Goal: Communication & Community: Answer question/provide support

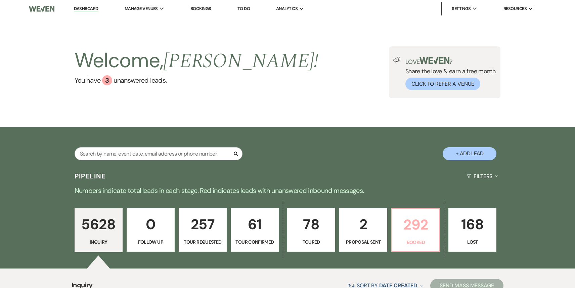
click at [419, 235] on p "292" at bounding box center [415, 224] width 39 height 23
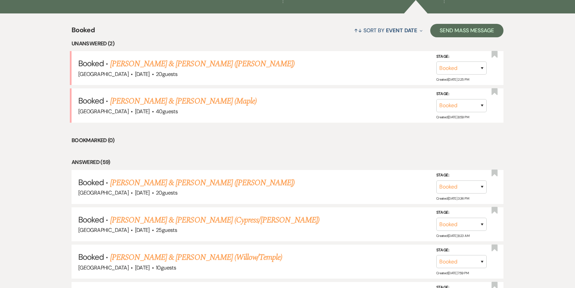
scroll to position [315, 0]
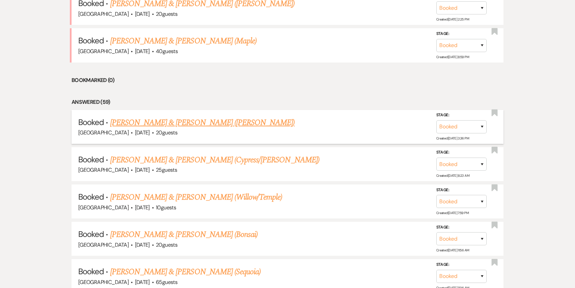
drag, startPoint x: 191, startPoint y: 130, endPoint x: 189, endPoint y: 114, distance: 15.5
click at [191, 129] on div "Treehouse Point · Aug 17, 2025 · 20 guests" at bounding box center [287, 132] width 419 height 9
click at [199, 139] on li "Booked · Sharon Kalkoske & Steven Shinn (Bonsai) Treehouse Point · Aug 17, 2025…" at bounding box center [288, 127] width 432 height 34
click at [194, 125] on link "Sharon Kalkoske & Steven Shinn (Bonsai)" at bounding box center [202, 123] width 185 height 12
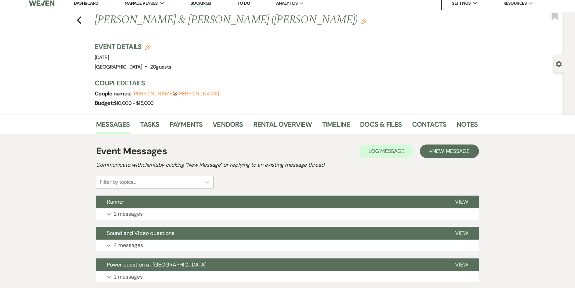
scroll to position [7, 0]
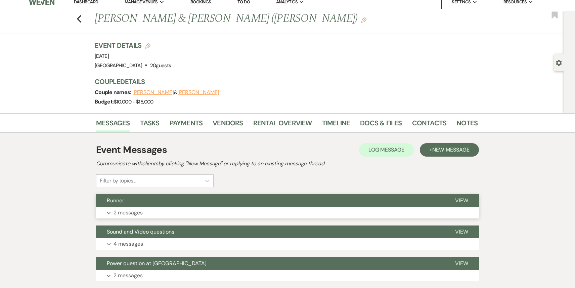
click at [225, 205] on button "Runner" at bounding box center [270, 200] width 348 height 13
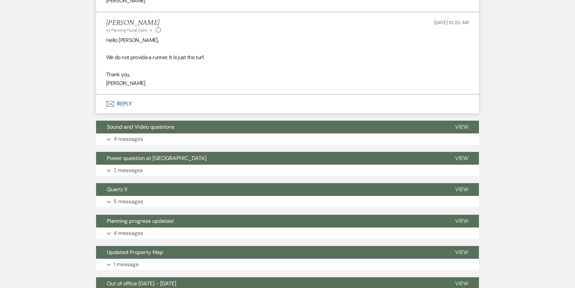
scroll to position [371, 0]
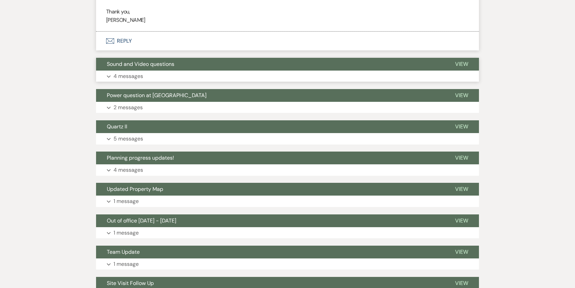
click at [205, 74] on button "Expand 4 messages" at bounding box center [287, 76] width 383 height 11
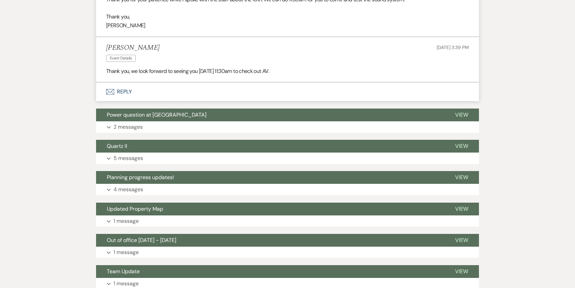
scroll to position [991, 0]
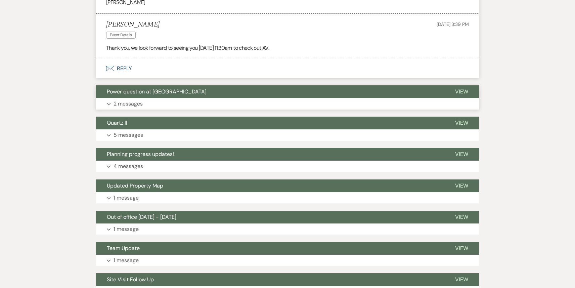
click at [193, 95] on button "Power question at Lower Lawn" at bounding box center [270, 91] width 348 height 13
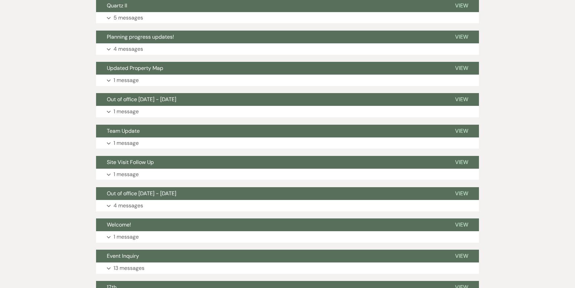
scroll to position [1300, 0]
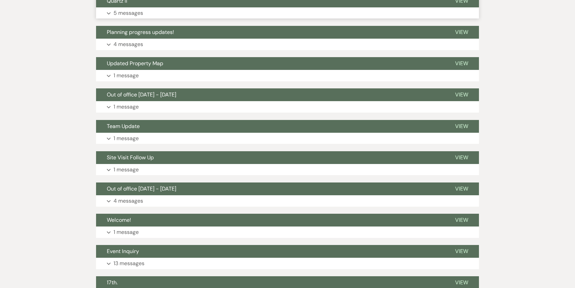
click at [196, 10] on button "Expand 5 messages" at bounding box center [287, 12] width 383 height 11
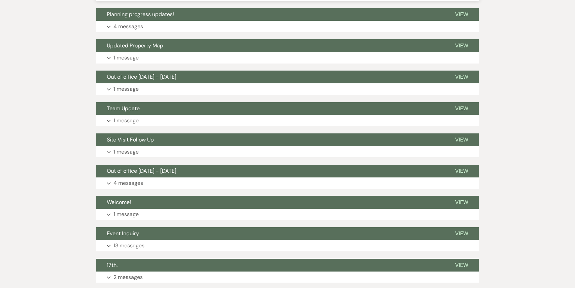
scroll to position [1955, 0]
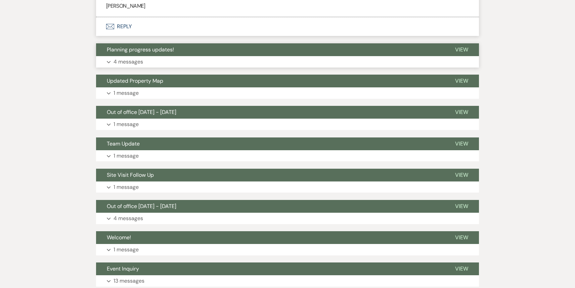
click at [185, 56] on button "Expand 4 messages" at bounding box center [287, 61] width 383 height 11
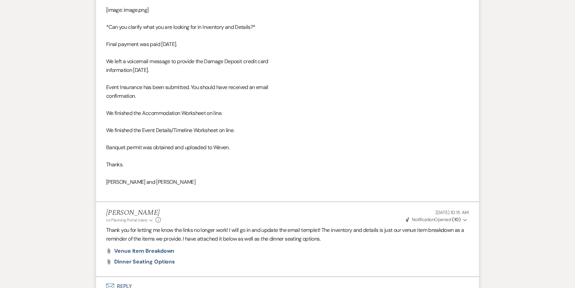
scroll to position [2732, 0]
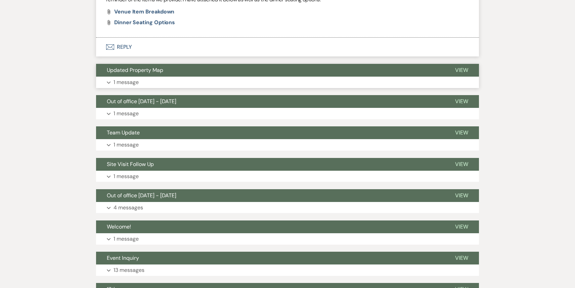
click at [181, 77] on button "Expand 1 message" at bounding box center [287, 82] width 383 height 11
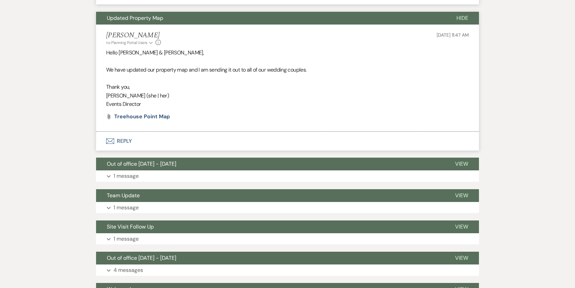
scroll to position [3010, 0]
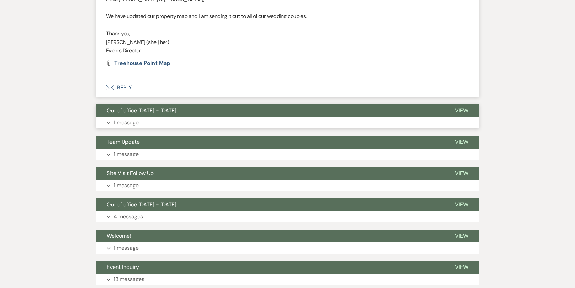
click at [172, 117] on button "Expand 1 message" at bounding box center [287, 122] width 383 height 11
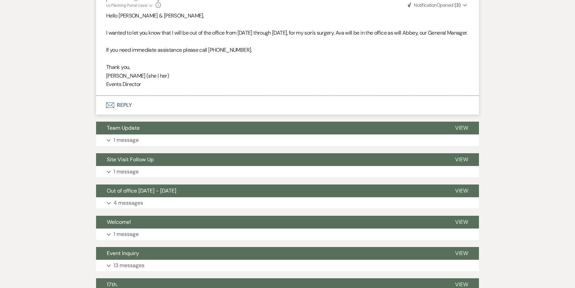
scroll to position [3140, 0]
click at [164, 134] on button "Expand 1 message" at bounding box center [287, 139] width 383 height 11
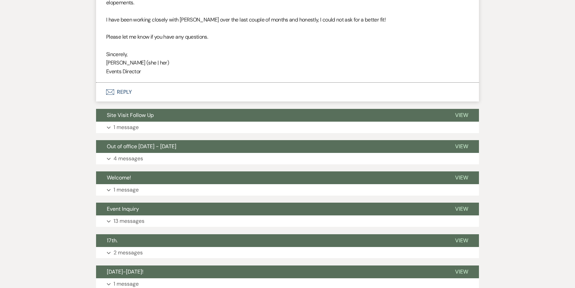
click at [175, 153] on button "Expand 4 messages" at bounding box center [287, 158] width 383 height 11
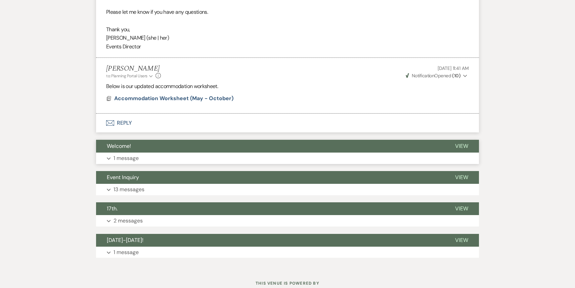
click at [175, 153] on button "Expand 1 message" at bounding box center [287, 158] width 383 height 11
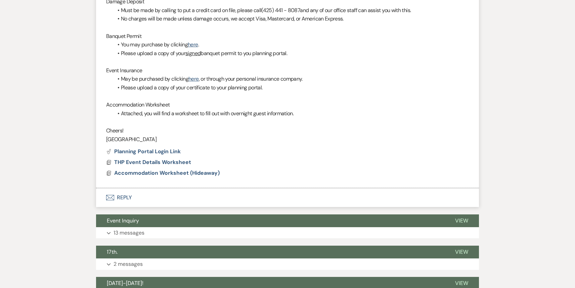
scroll to position [4390, 0]
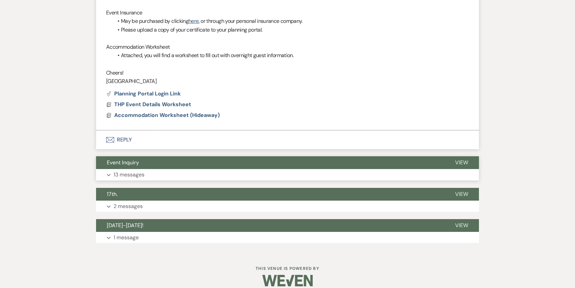
click at [172, 160] on button "Event Inquiry" at bounding box center [270, 162] width 348 height 13
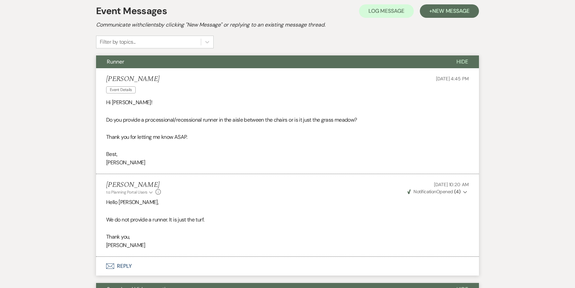
scroll to position [0, 0]
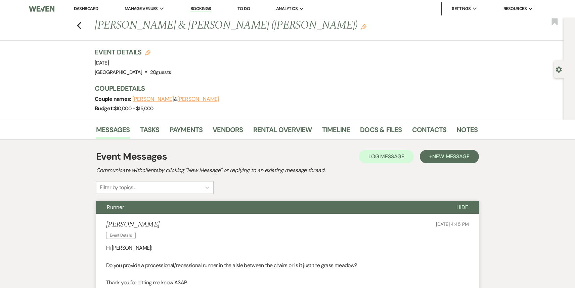
click at [82, 8] on link "Dashboard" at bounding box center [86, 9] width 24 height 6
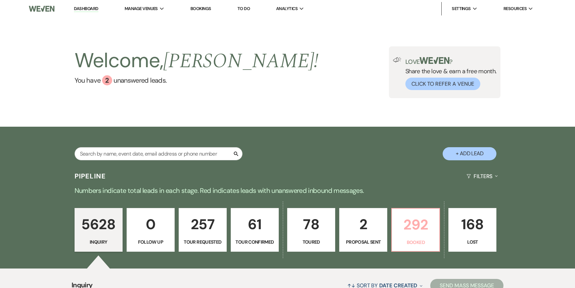
click at [412, 220] on p "292" at bounding box center [415, 224] width 39 height 23
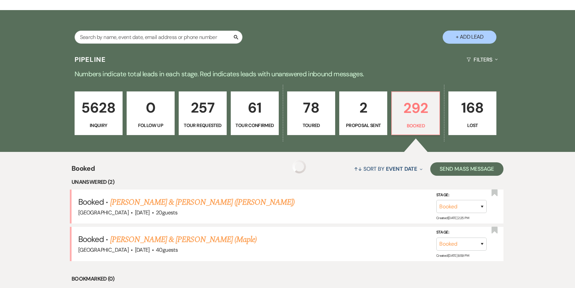
scroll to position [144, 0]
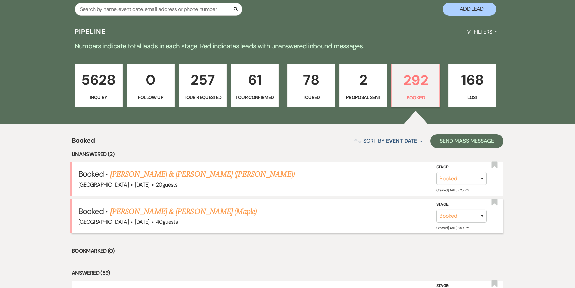
click at [173, 208] on link "Adam Styve & Celine Warner (Maple)" at bounding box center [183, 212] width 146 height 12
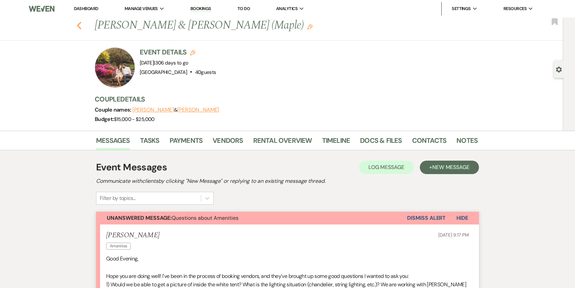
click at [77, 23] on icon "Previous" at bounding box center [79, 26] width 5 height 8
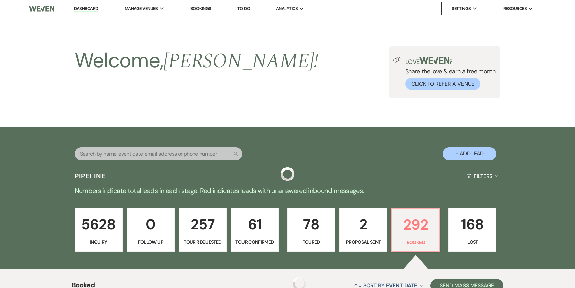
scroll to position [144, 0]
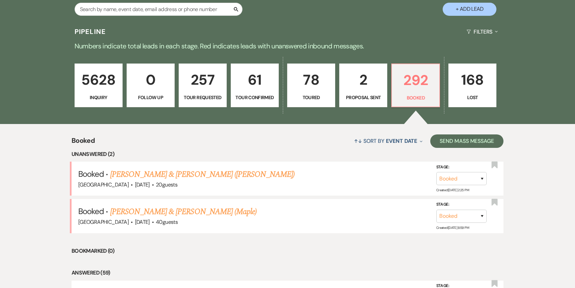
click at [171, 177] on link "Jarret Katz & Emily Corace (Bonsai)" at bounding box center [202, 174] width 185 height 12
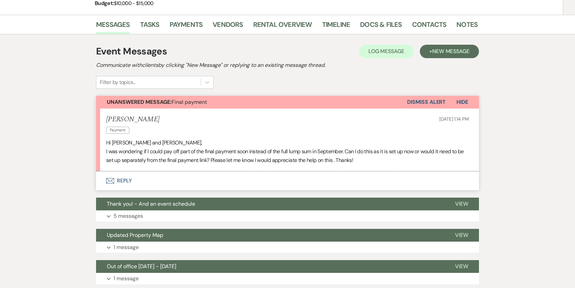
scroll to position [107, 0]
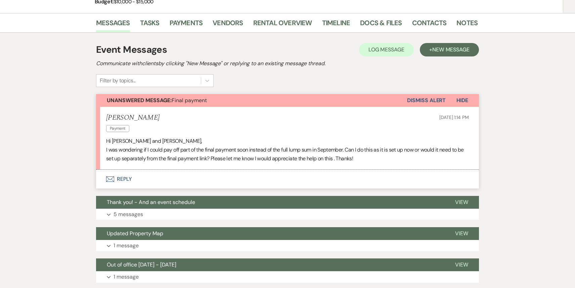
click at [197, 177] on button "Envelope Reply" at bounding box center [287, 179] width 383 height 19
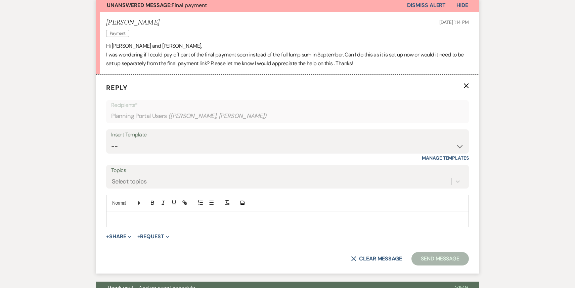
scroll to position [202, 0]
click at [127, 219] on p at bounding box center [288, 218] width 352 height 7
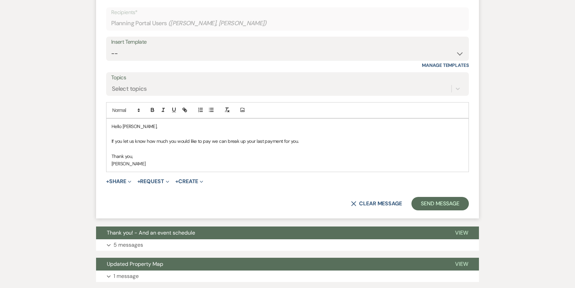
scroll to position [298, 0]
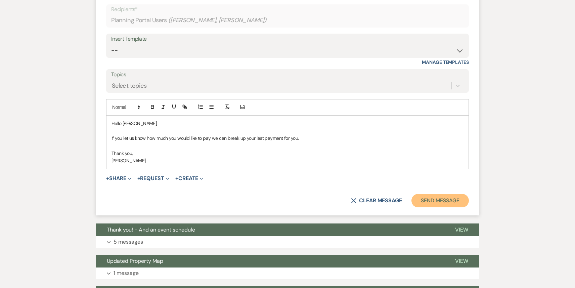
click at [435, 203] on button "Send Message" at bounding box center [440, 200] width 57 height 13
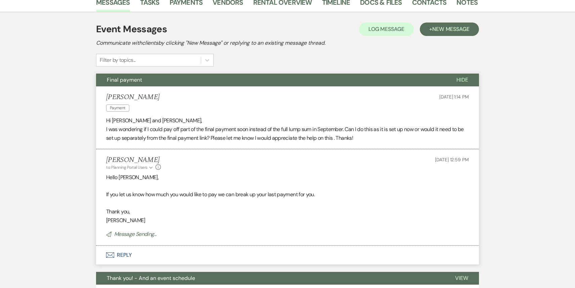
scroll to position [0, 0]
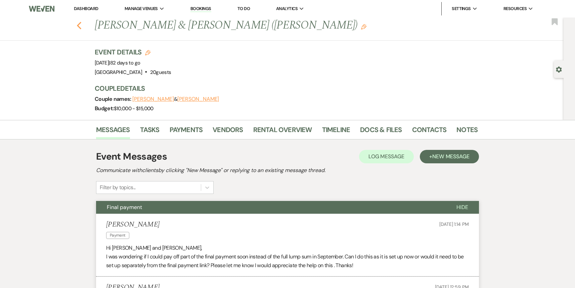
click at [77, 25] on icon "Previous" at bounding box center [79, 26] width 5 height 8
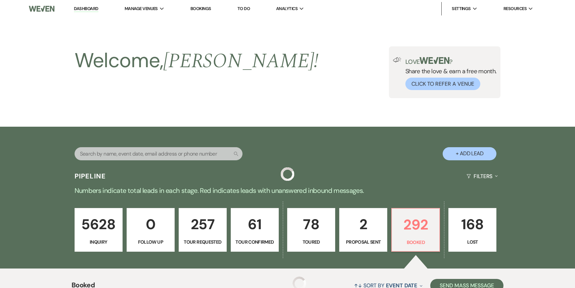
scroll to position [144, 0]
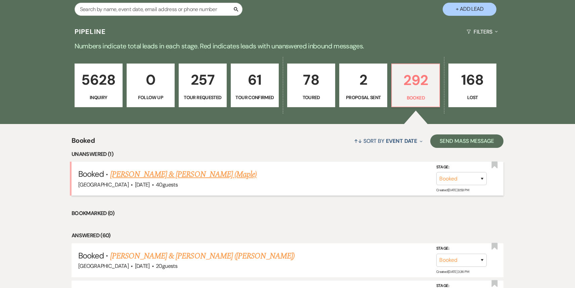
click at [178, 173] on link "Adam Styve & Celine Warner (Maple)" at bounding box center [183, 174] width 146 height 12
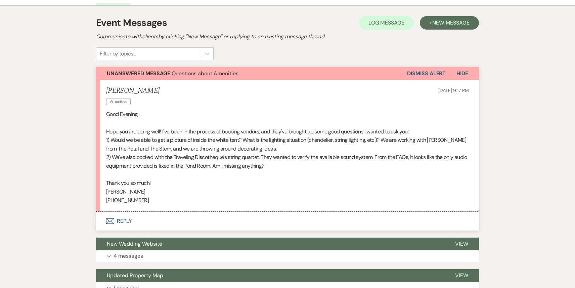
click at [152, 214] on button "Envelope Reply" at bounding box center [287, 221] width 383 height 19
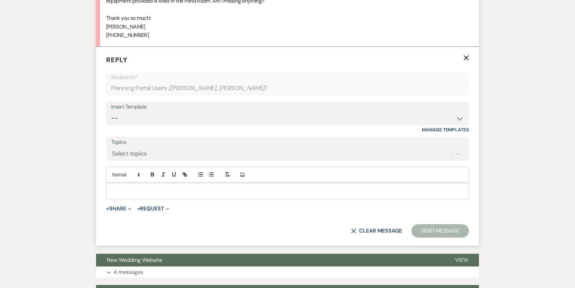
scroll to position [311, 0]
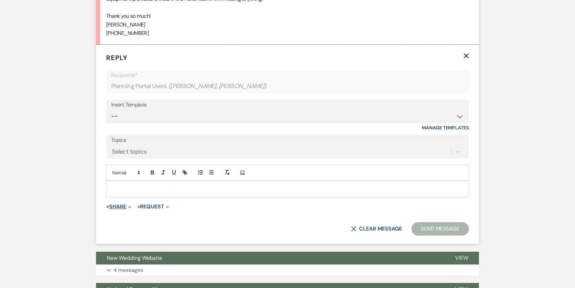
click at [130, 205] on icon "Expand" at bounding box center [129, 206] width 3 height 3
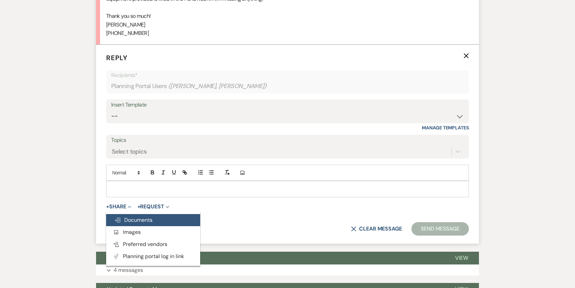
click at [136, 220] on span "Doc Upload Documents" at bounding box center [133, 219] width 38 height 7
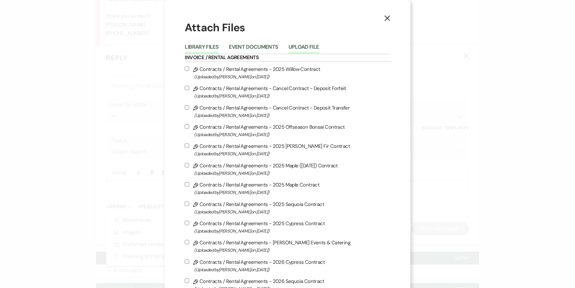
click at [308, 46] on button "Upload File" at bounding box center [304, 48] width 31 height 9
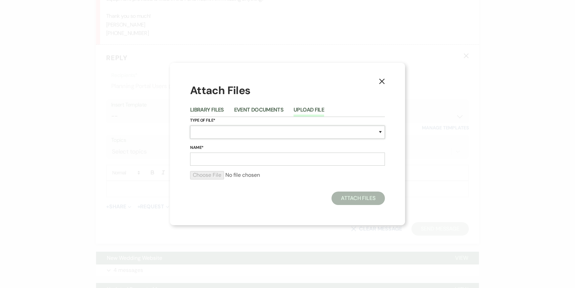
click at [250, 134] on select "Special Event Insurance Vendor Certificate of Insurance Contracts / Rental Agre…" at bounding box center [287, 132] width 195 height 13
select select "0"
click at [190, 126] on select "Special Event Insurance Vendor Certificate of Insurance Contracts / Rental Agre…" at bounding box center [287, 132] width 195 height 13
click at [242, 157] on input "Name*" at bounding box center [287, 159] width 195 height 13
click at [210, 160] on input "Tent" at bounding box center [287, 159] width 195 height 13
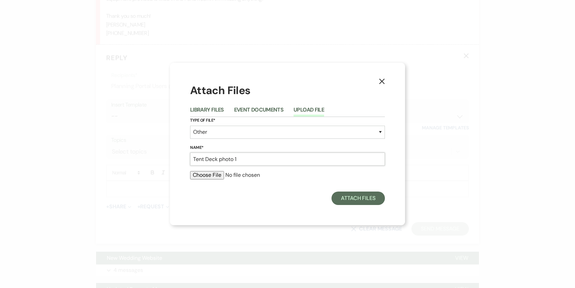
type input "Tent Deck photo 1"
click at [210, 176] on input "file" at bounding box center [287, 175] width 195 height 8
type input "C:\fakepath\Wedding-233.jpg"
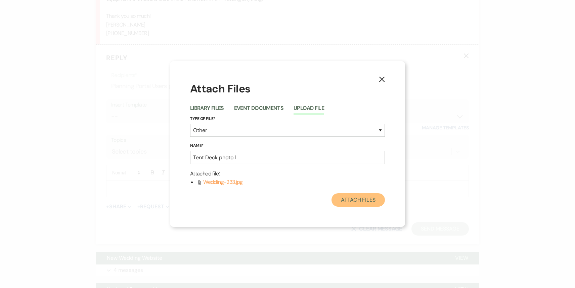
click at [359, 201] on button "Attach Files" at bounding box center [358, 199] width 53 height 13
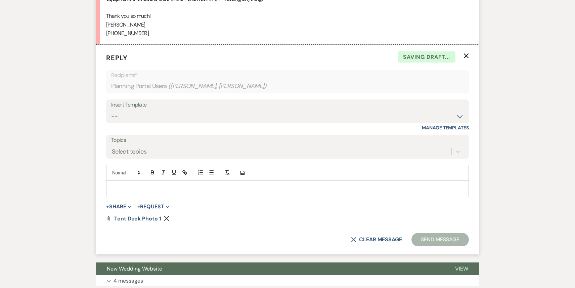
click at [122, 204] on button "+ Share Expand" at bounding box center [118, 206] width 25 height 5
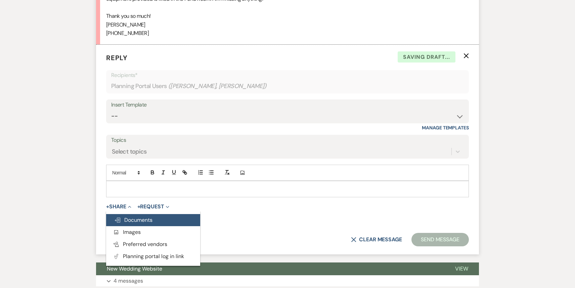
click at [130, 221] on span "Doc Upload Documents" at bounding box center [133, 219] width 38 height 7
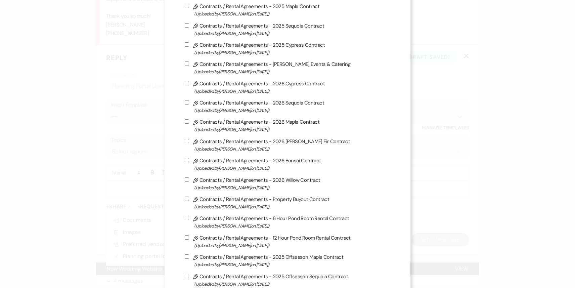
scroll to position [0, 0]
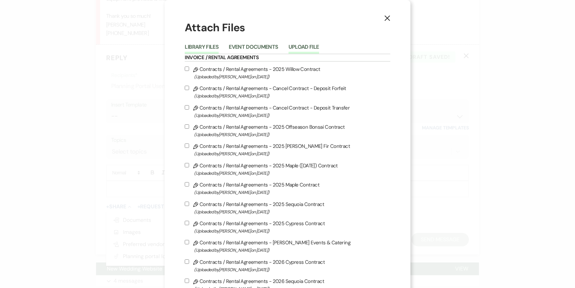
click at [318, 45] on button "Upload File" at bounding box center [304, 48] width 31 height 9
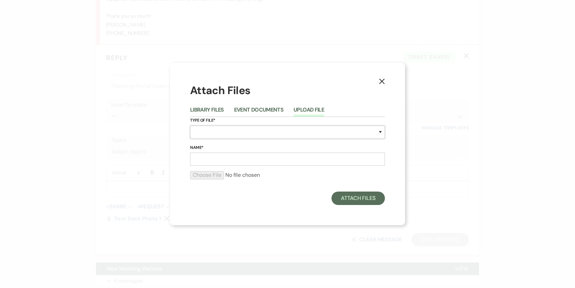
click at [221, 134] on select "Special Event Insurance Vendor Certificate of Insurance Contracts / Rental Agre…" at bounding box center [287, 132] width 195 height 13
select select "0"
click at [190, 126] on select "Special Event Insurance Vendor Certificate of Insurance Contracts / Rental Agre…" at bounding box center [287, 132] width 195 height 13
click at [234, 159] on input "Name*" at bounding box center [287, 159] width 195 height 13
type input "Tent Deck 2"
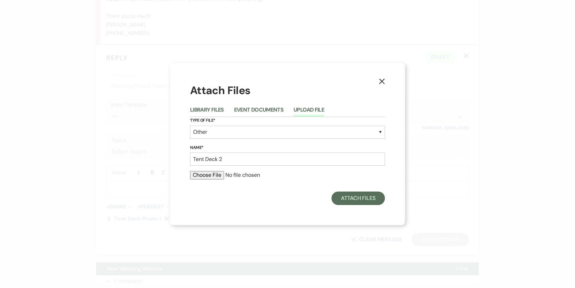
click at [212, 177] on input "file" at bounding box center [287, 175] width 195 height 8
type input "C:\fakepath\P+H_TreehousePoint_ToriOsteraaPhotography1575.jpg"
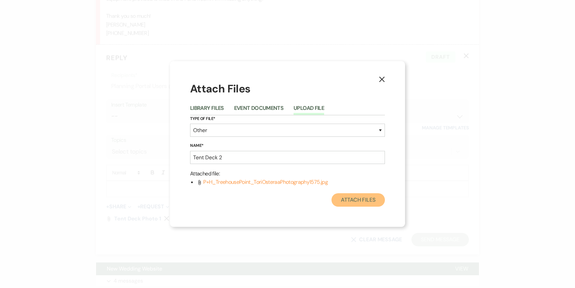
click at [353, 203] on button "Attach Files" at bounding box center [358, 199] width 53 height 13
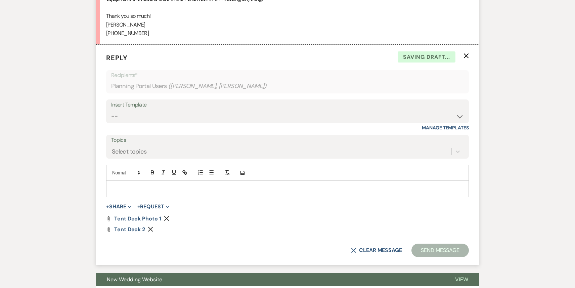
click at [131, 203] on span "Expand" at bounding box center [128, 206] width 5 height 7
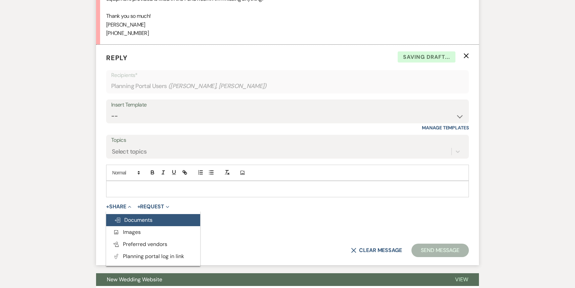
click at [135, 220] on span "Doc Upload Documents" at bounding box center [133, 219] width 38 height 7
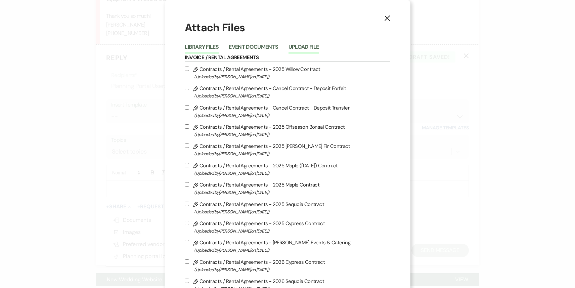
click at [310, 47] on button "Upload File" at bounding box center [304, 48] width 31 height 9
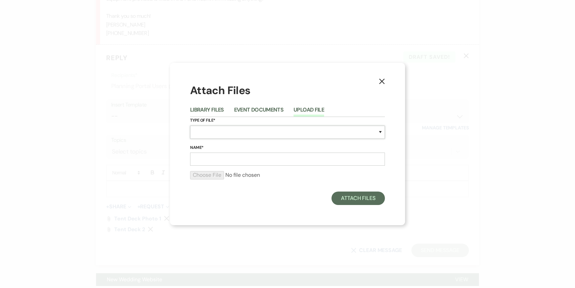
click at [227, 129] on select "Special Event Insurance Vendor Certificate of Insurance Contracts / Rental Agre…" at bounding box center [287, 132] width 195 height 13
select select "0"
click at [190, 126] on select "Special Event Insurance Vendor Certificate of Insurance Contracts / Rental Agre…" at bounding box center [287, 132] width 195 height 13
click at [210, 162] on input "Name*" at bounding box center [287, 159] width 195 height 13
type input "Tent Deck 3"
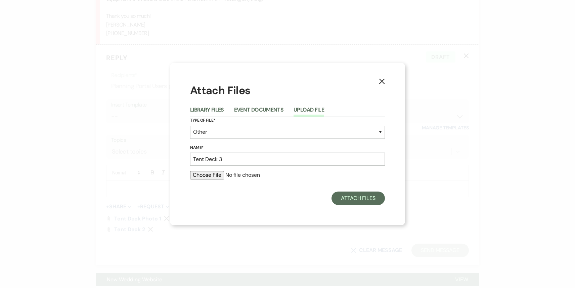
click at [207, 182] on div at bounding box center [287, 177] width 195 height 13
click at [209, 173] on input "file" at bounding box center [287, 175] width 195 height 8
type input "C:\fakepath\C+N_TreehousePoint_ToriOsteraaPhotography-4882.jpg"
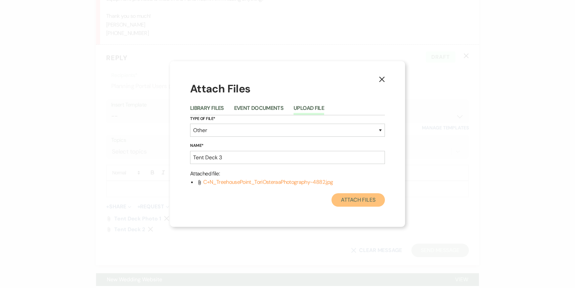
click at [364, 199] on button "Attach Files" at bounding box center [358, 199] width 53 height 13
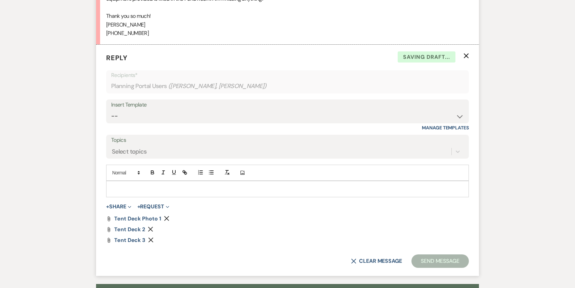
click at [155, 190] on p at bounding box center [288, 188] width 352 height 7
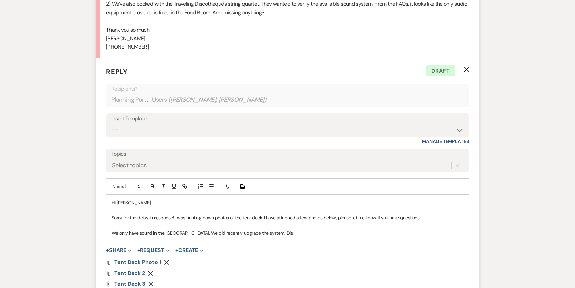
scroll to position [346, 0]
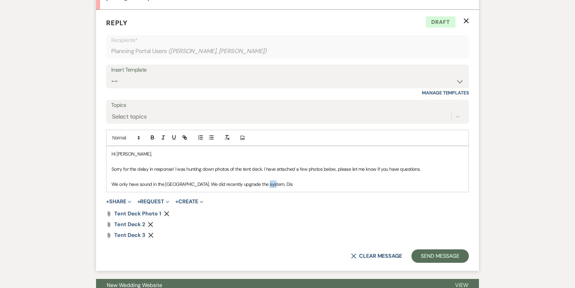
drag, startPoint x: 272, startPoint y: 184, endPoint x: 265, endPoint y: 181, distance: 7.7
click at [265, 181] on p "We only have sound in the Pond Room. We did recently upgrade the system, Dis" at bounding box center [288, 183] width 352 height 7
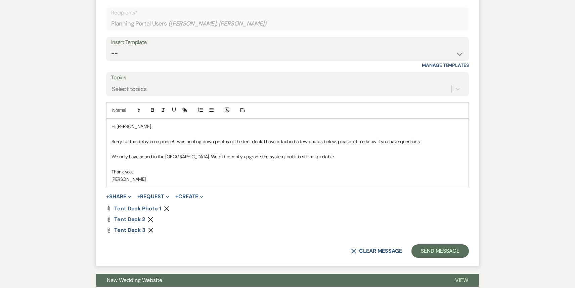
scroll to position [435, 0]
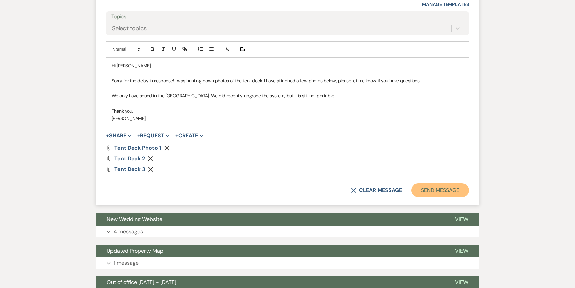
click at [442, 190] on button "Send Message" at bounding box center [440, 189] width 57 height 13
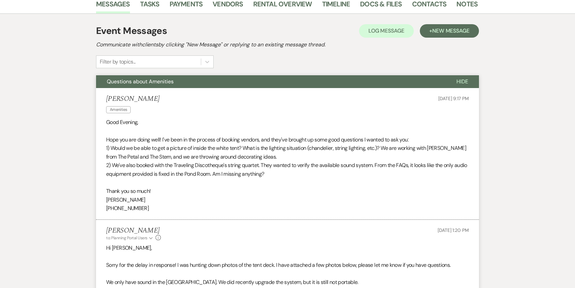
scroll to position [0, 0]
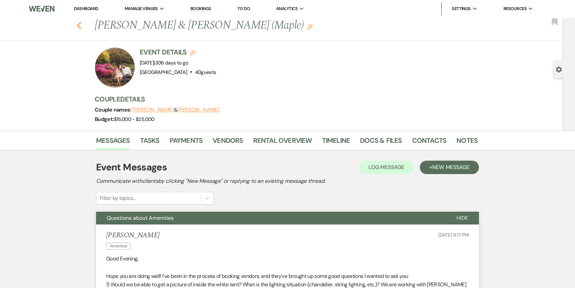
click at [80, 22] on icon "Previous" at bounding box center [79, 26] width 5 height 8
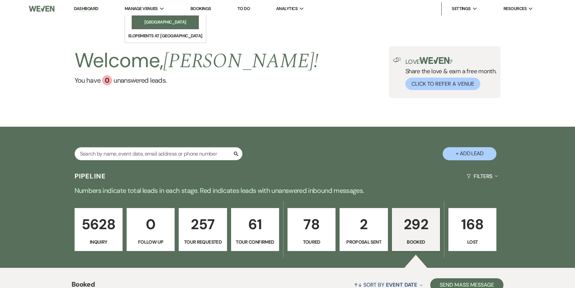
click at [154, 19] on li "[GEOGRAPHIC_DATA]" at bounding box center [165, 22] width 60 height 7
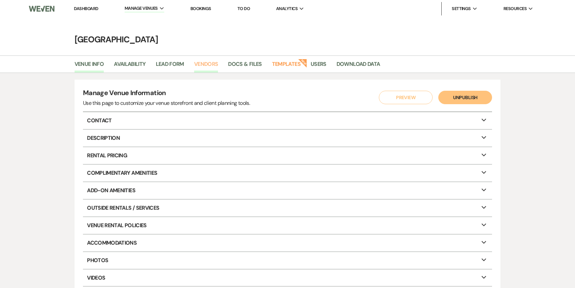
click at [211, 65] on link "Vendors" at bounding box center [206, 66] width 24 height 13
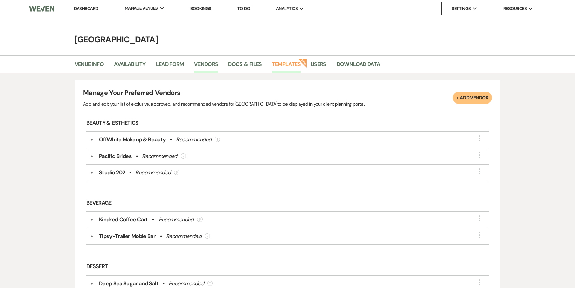
click at [283, 67] on link "Templates" at bounding box center [286, 66] width 29 height 13
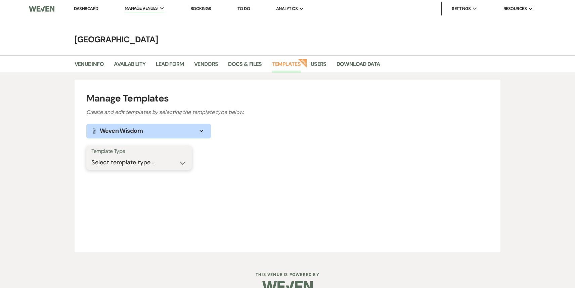
click at [168, 166] on select "Select template type... Task List Message Templates Payment Plan Inventory Item…" at bounding box center [138, 162] width 95 height 13
select select "Message Templates"
click at [91, 156] on select "Select template type... Task List Message Templates Payment Plan Inventory Item…" at bounding box center [138, 162] width 95 height 13
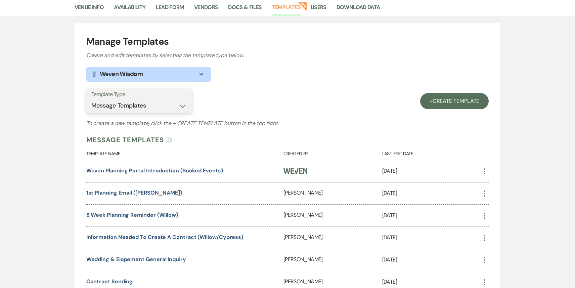
scroll to position [75, 0]
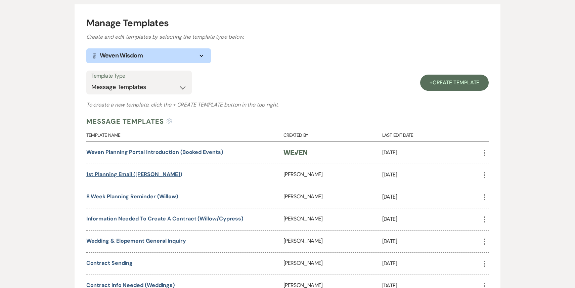
click at [135, 171] on link "1st planning email ([PERSON_NAME])" at bounding box center [134, 174] width 96 height 7
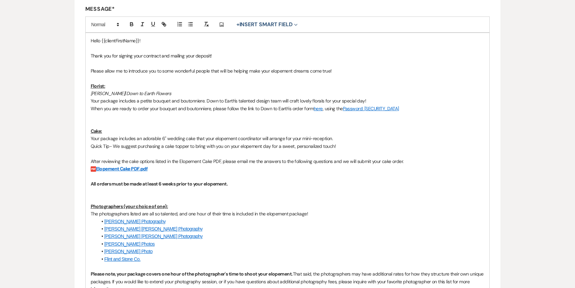
scroll to position [184, 0]
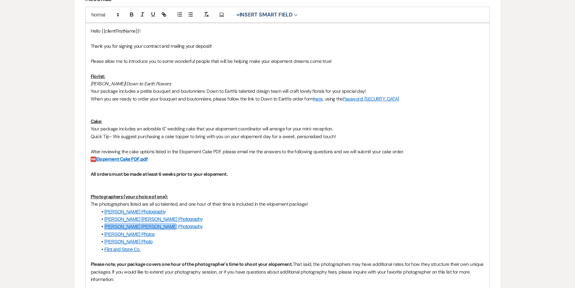
drag, startPoint x: 165, startPoint y: 229, endPoint x: 92, endPoint y: 227, distance: 72.9
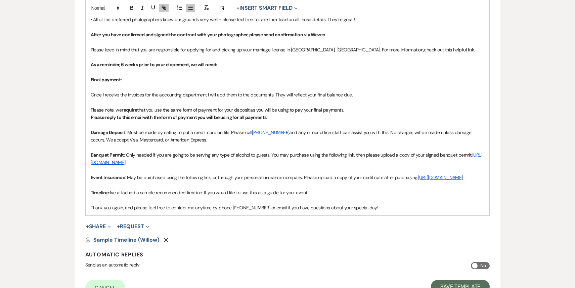
scroll to position [627, 0]
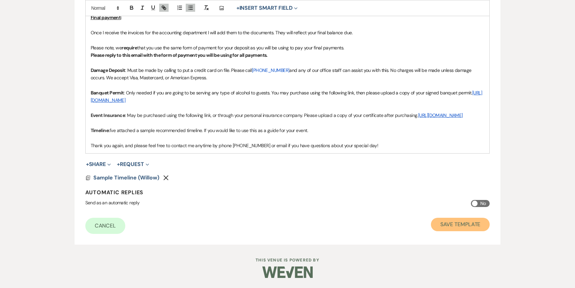
click at [448, 223] on button "Save Template" at bounding box center [460, 224] width 59 height 13
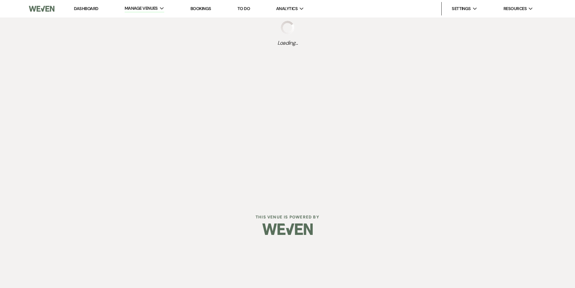
select select "Message Templates"
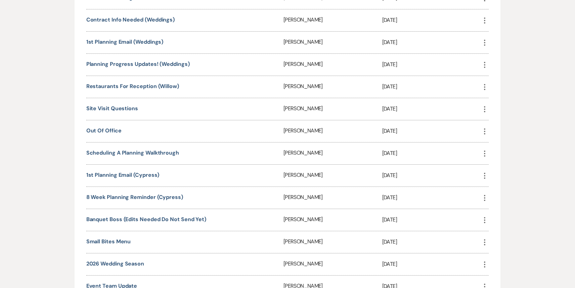
scroll to position [342, 0]
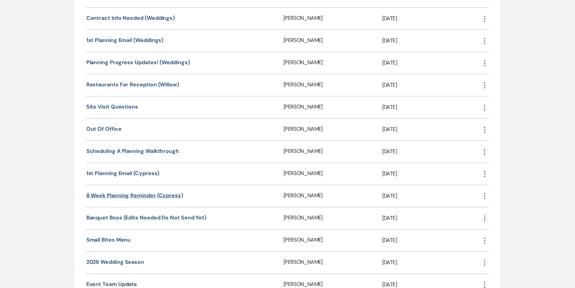
click at [169, 195] on link "8 week planning reminder (Cypress)" at bounding box center [134, 195] width 97 height 7
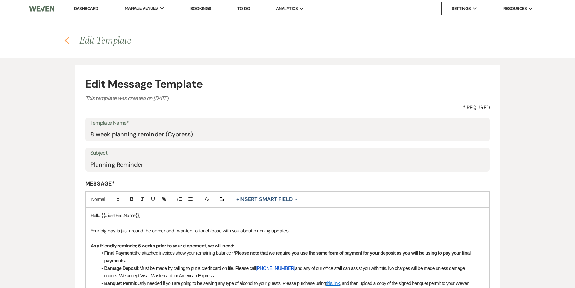
click at [66, 39] on icon "Previous" at bounding box center [67, 41] width 5 height 8
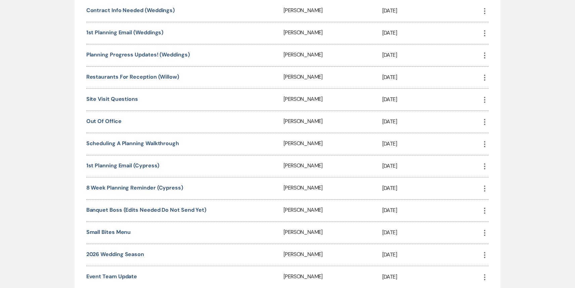
scroll to position [354, 0]
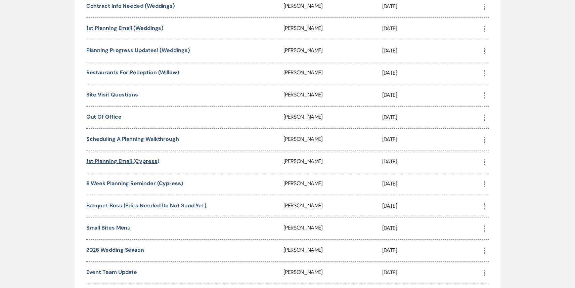
click at [124, 158] on link "1st planning email (Cypress)" at bounding box center [122, 161] width 73 height 7
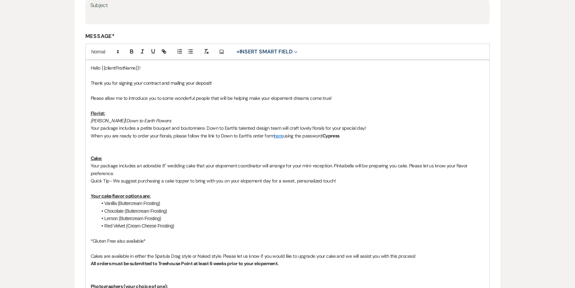
scroll to position [256, 0]
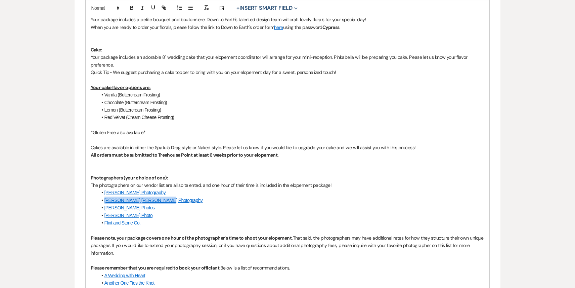
drag, startPoint x: 163, startPoint y: 201, endPoint x: 98, endPoint y: 198, distance: 64.2
click at [98, 198] on li "Candance Marie Photography" at bounding box center [290, 200] width 387 height 7
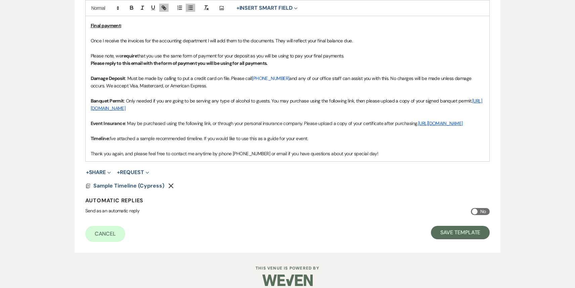
scroll to position [649, 0]
click at [461, 238] on button "Save Template" at bounding box center [460, 231] width 59 height 13
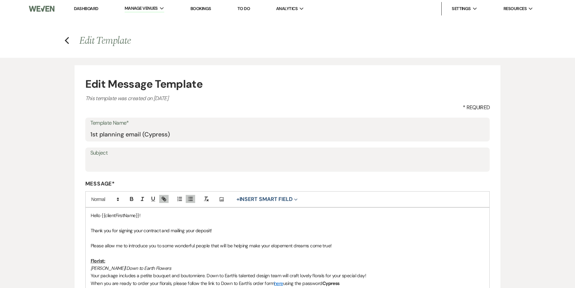
select select "Message Templates"
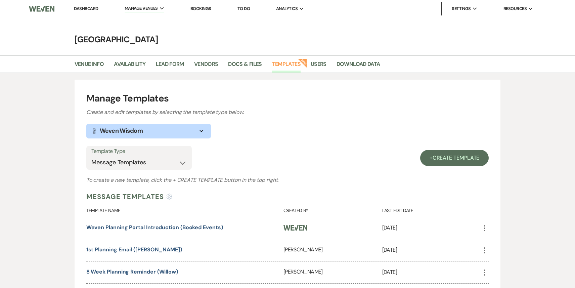
click at [79, 8] on link "Dashboard" at bounding box center [86, 9] width 24 height 6
